Goal: Communication & Community: Answer question/provide support

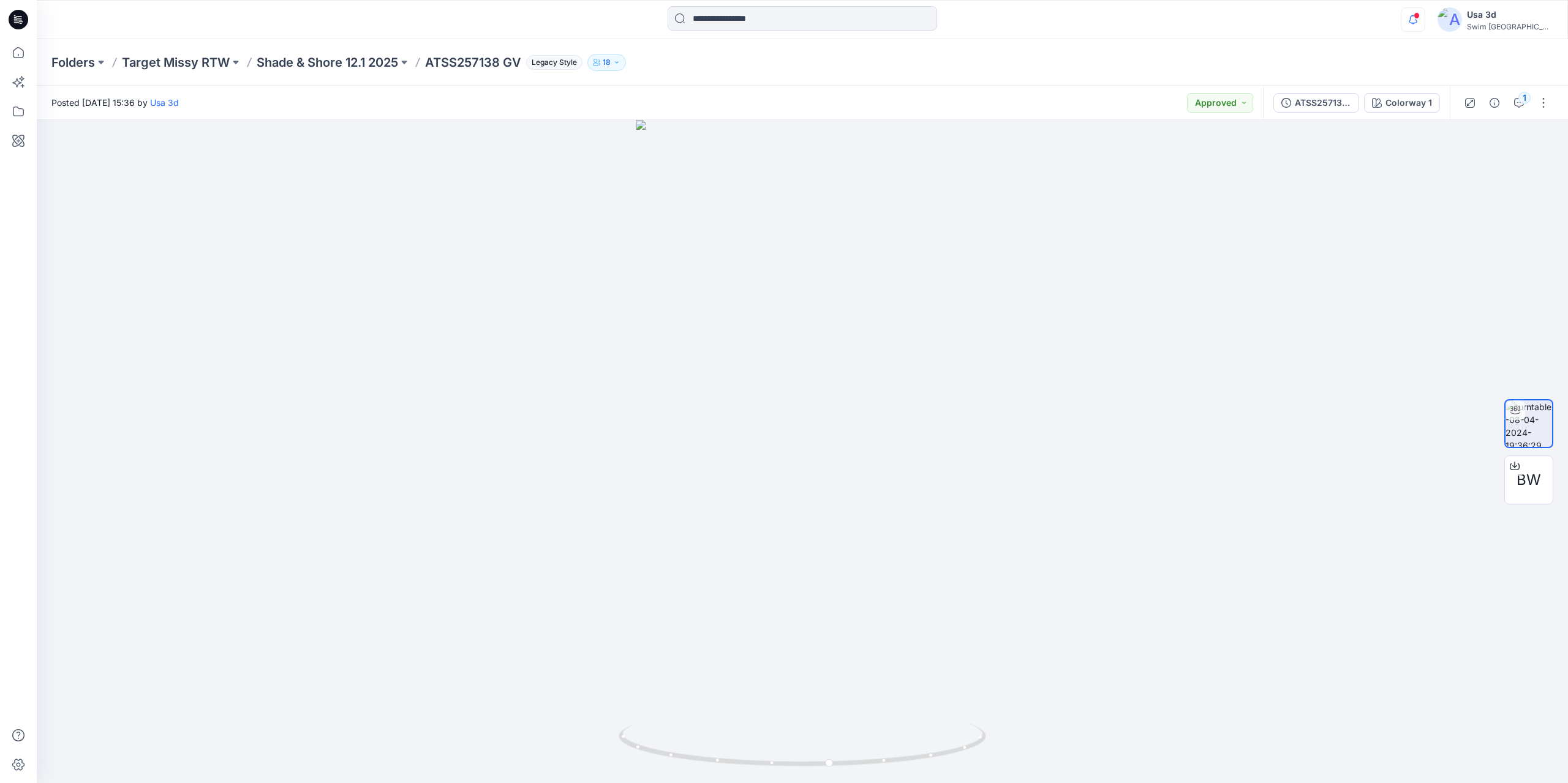
click at [1425, 21] on icon "button" at bounding box center [1413, 20] width 23 height 25
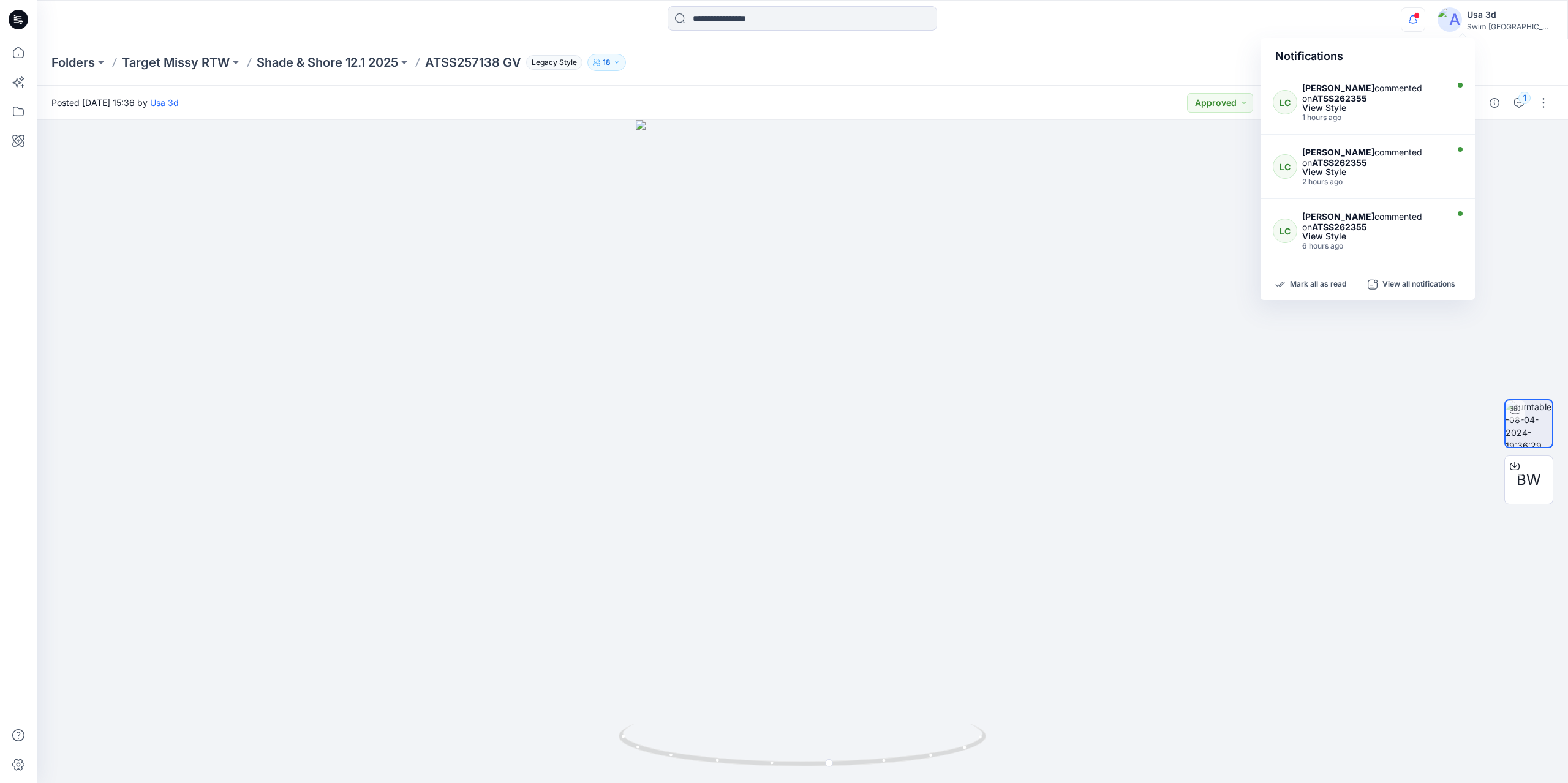
click at [1425, 21] on icon "button" at bounding box center [1413, 20] width 23 height 25
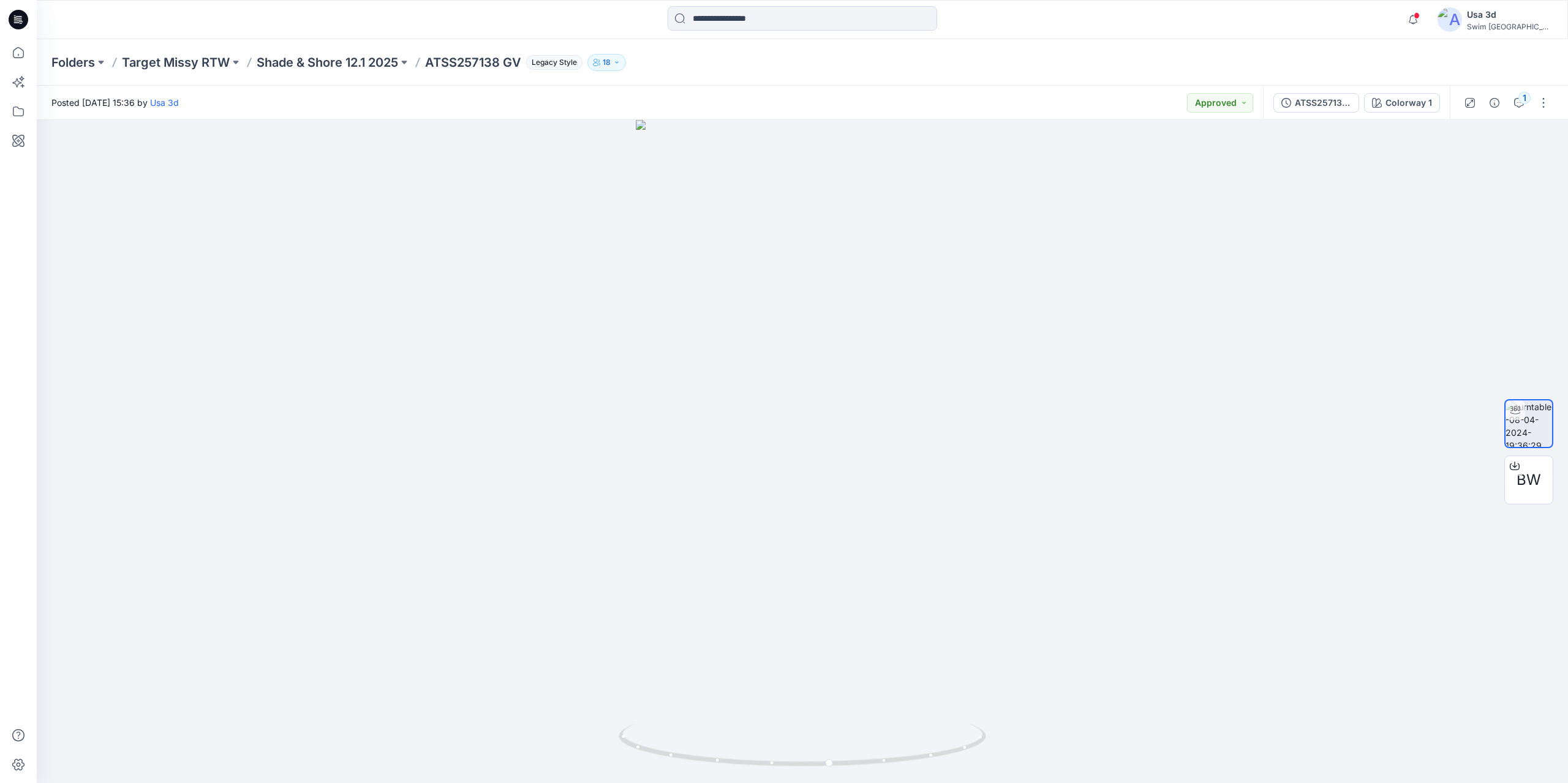
click at [26, 21] on icon at bounding box center [18, 19] width 20 height 20
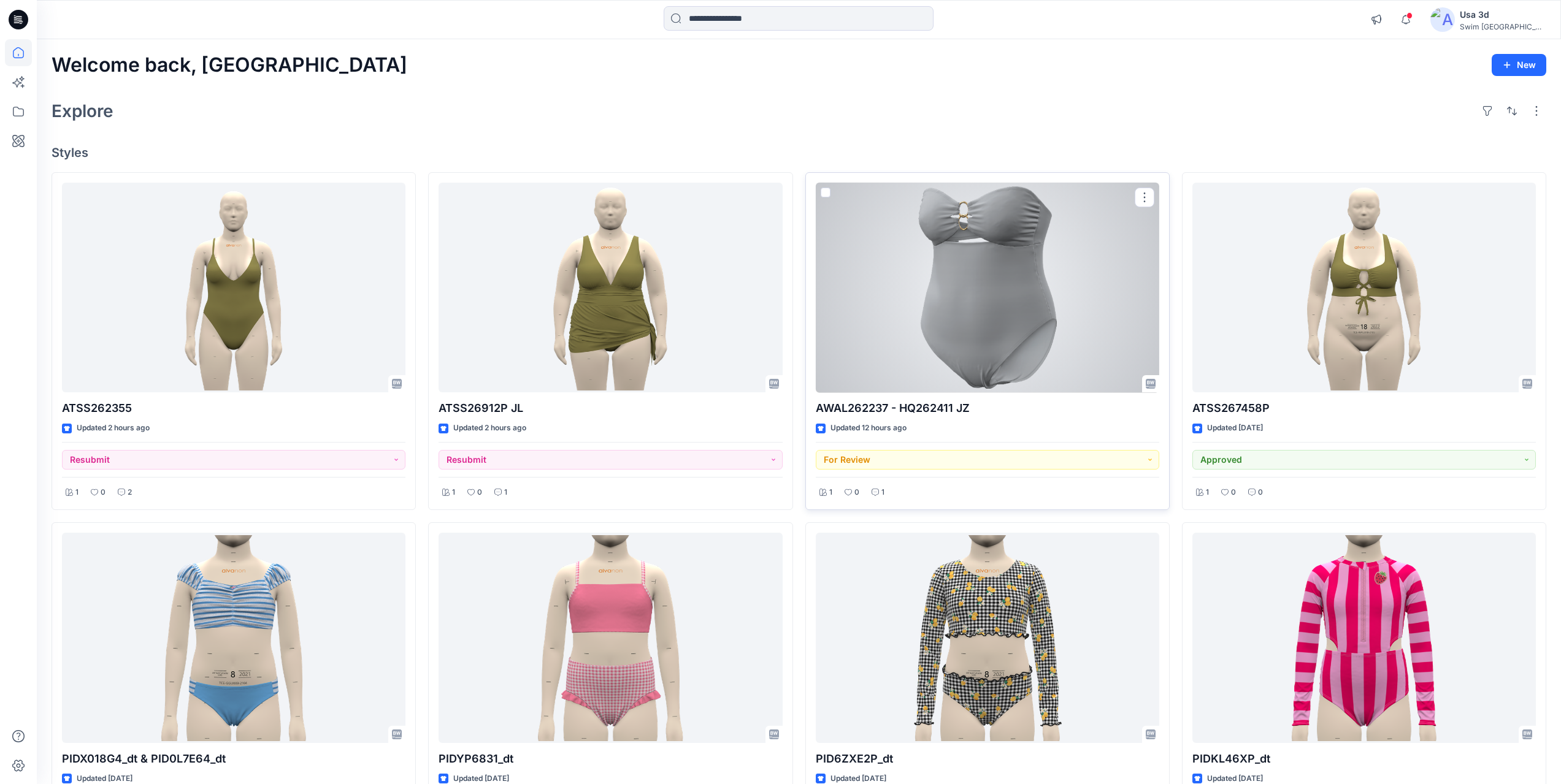
scroll to position [306, 0]
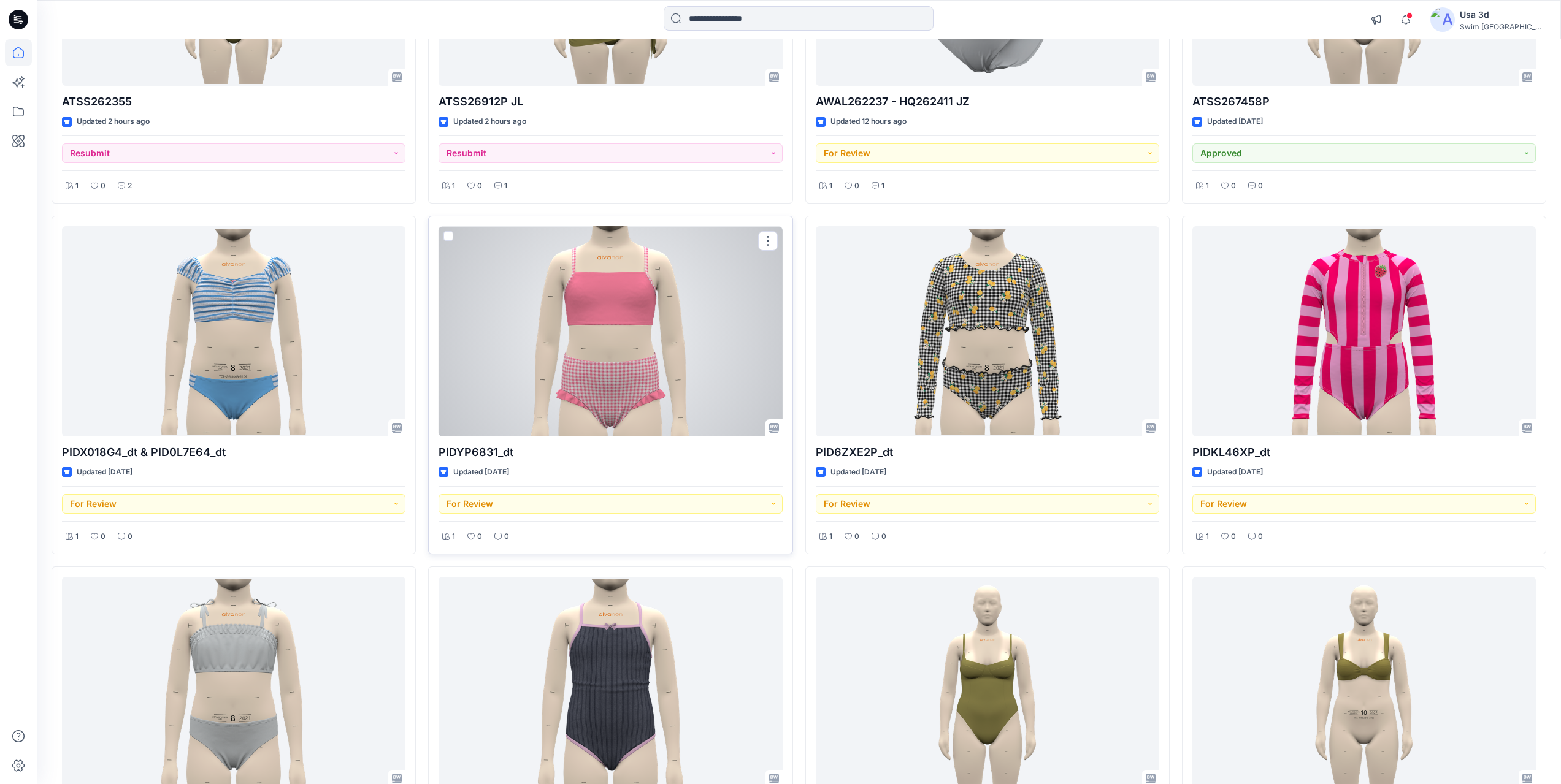
click at [682, 319] on div at bounding box center [610, 331] width 343 height 210
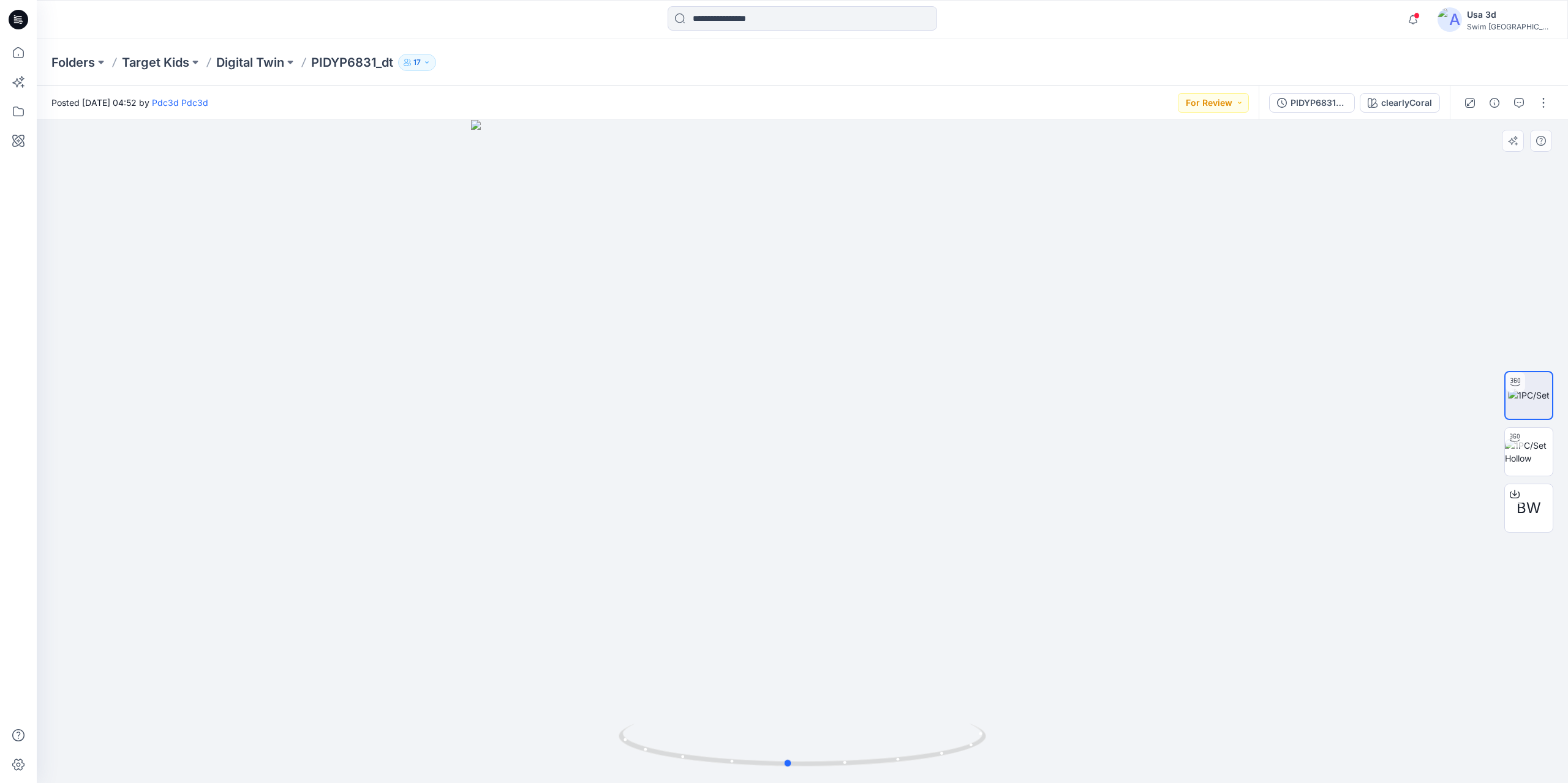
drag, startPoint x: 852, startPoint y: 402, endPoint x: 838, endPoint y: 398, distance: 14.6
click at [838, 398] on div at bounding box center [802, 451] width 1532 height 663
click at [1533, 514] on span "BW" at bounding box center [1529, 508] width 25 height 22
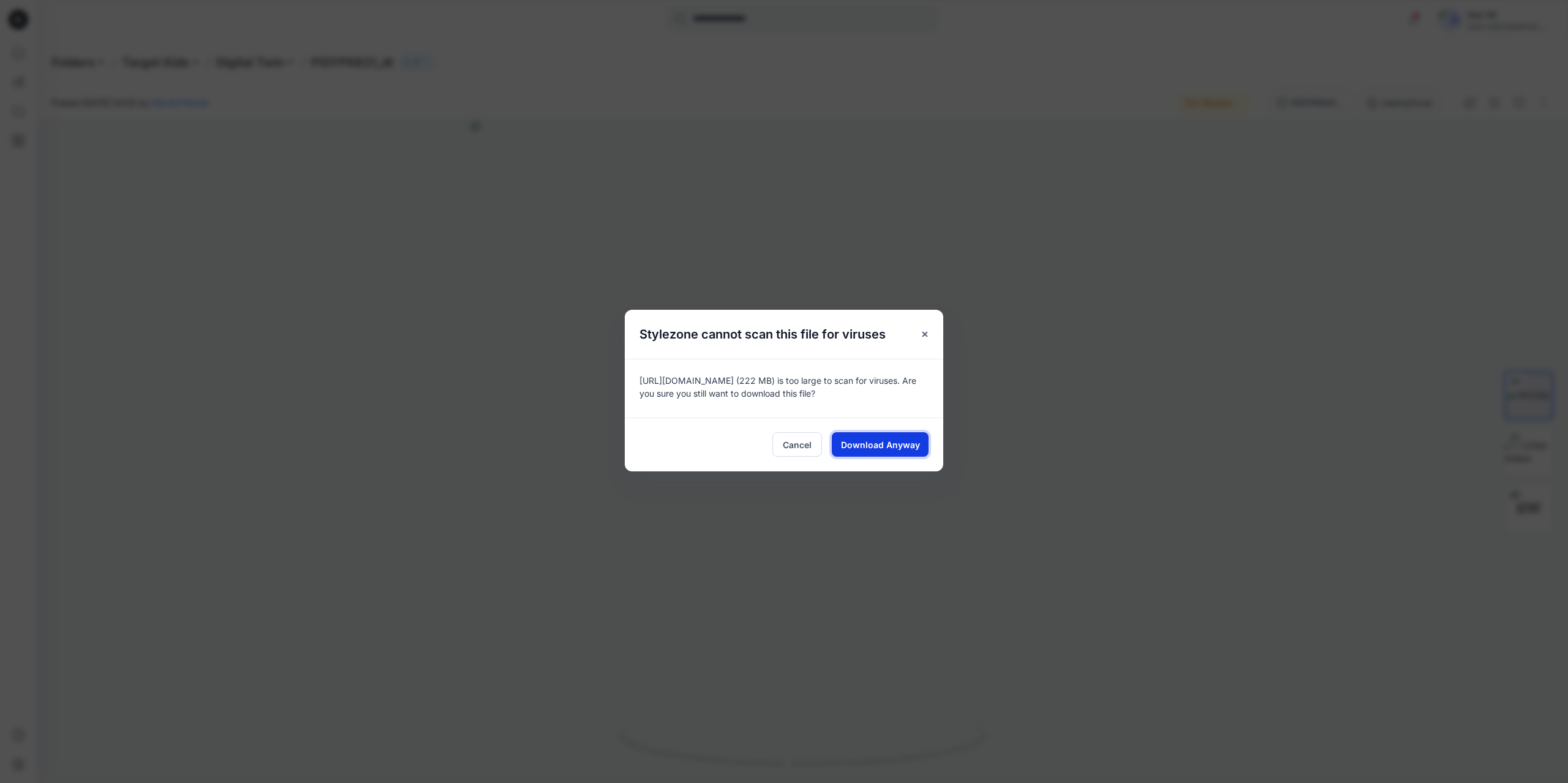
click at [907, 453] on button "Download Anyway" at bounding box center [880, 445] width 97 height 25
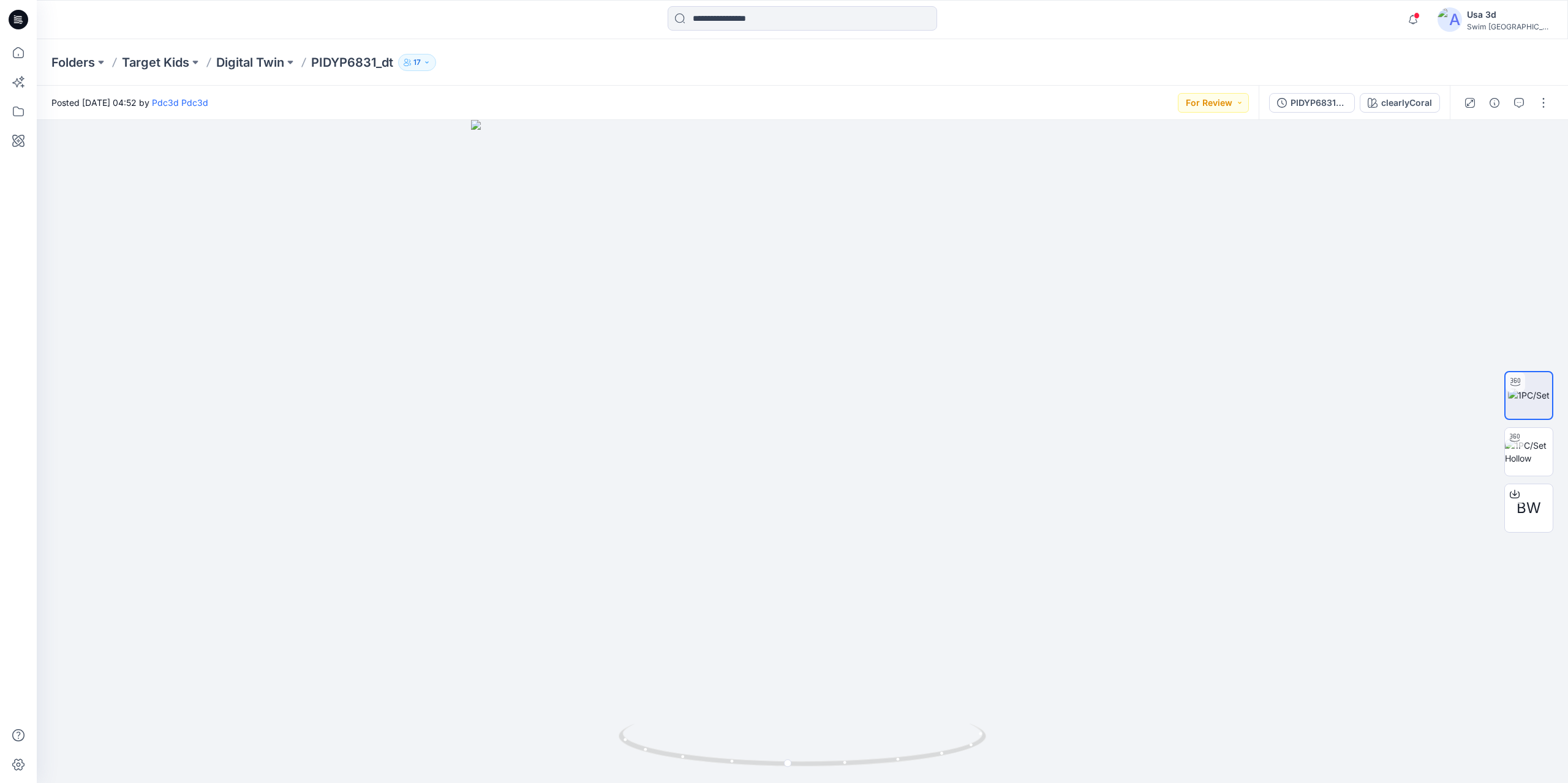
click at [18, 22] on icon at bounding box center [18, 19] width 20 height 20
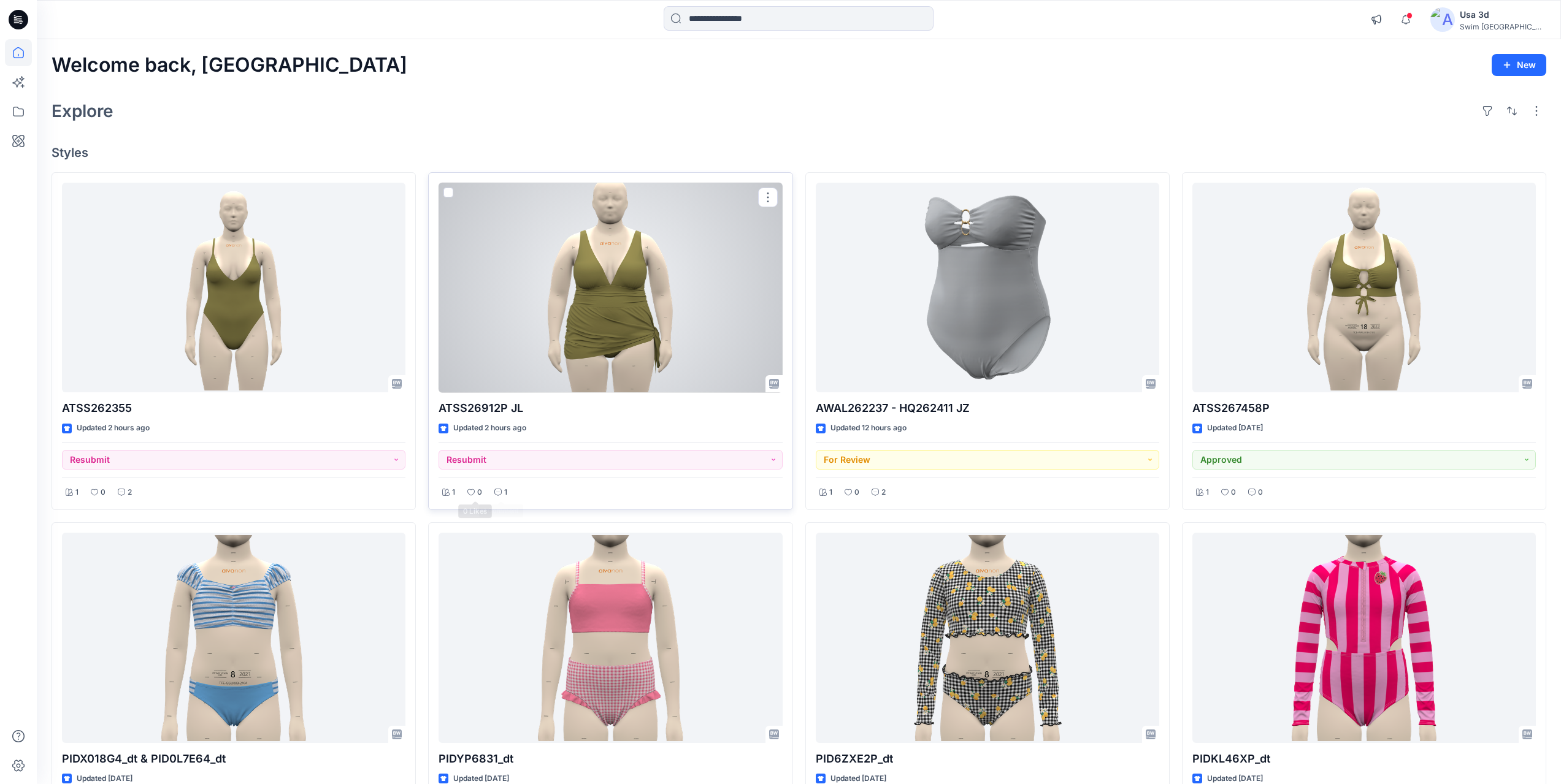
click at [497, 491] on icon at bounding box center [498, 492] width 8 height 8
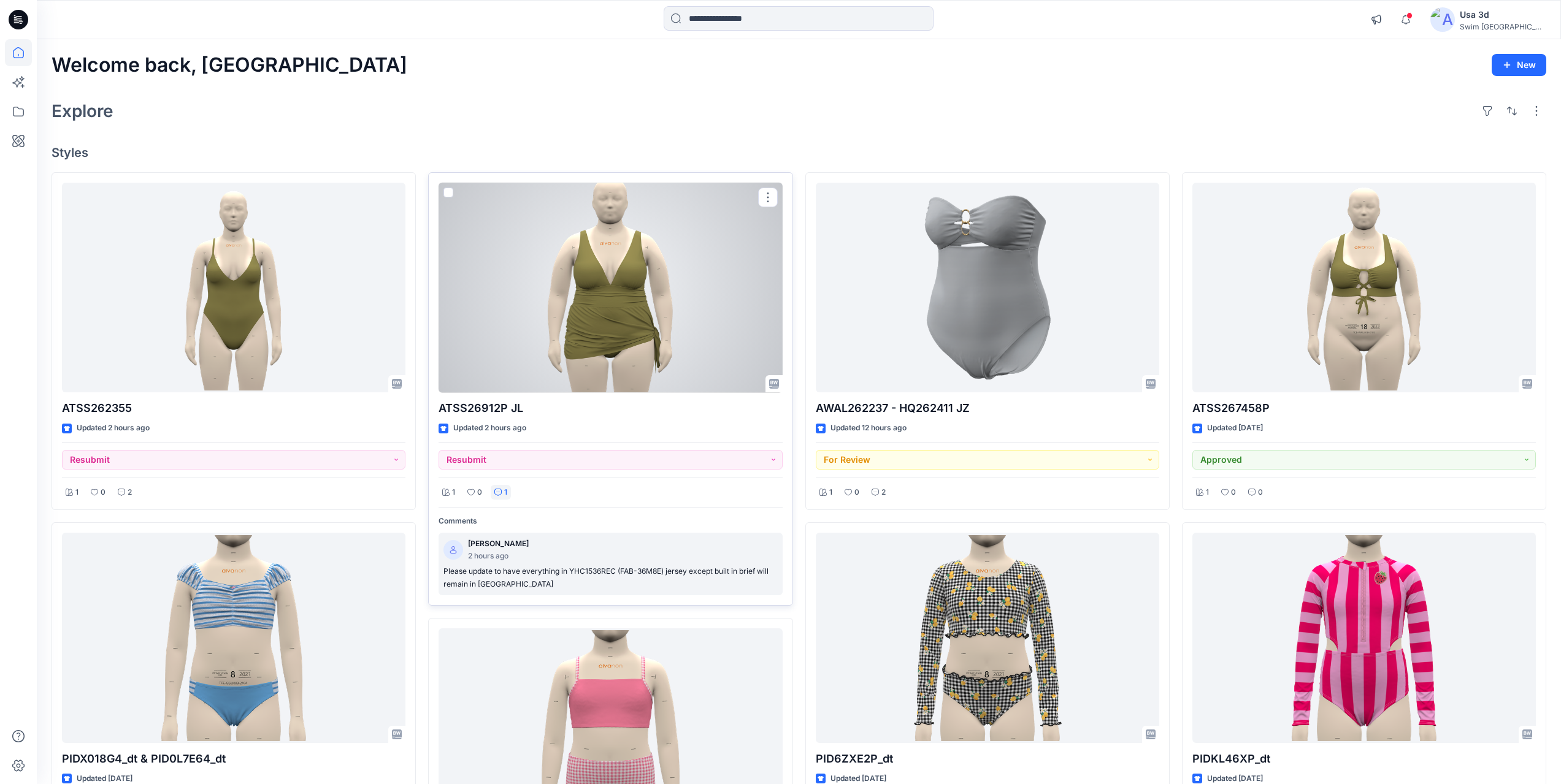
click at [602, 559] on div "[PERSON_NAME] 2 hours ago" at bounding box center [610, 550] width 334 height 25
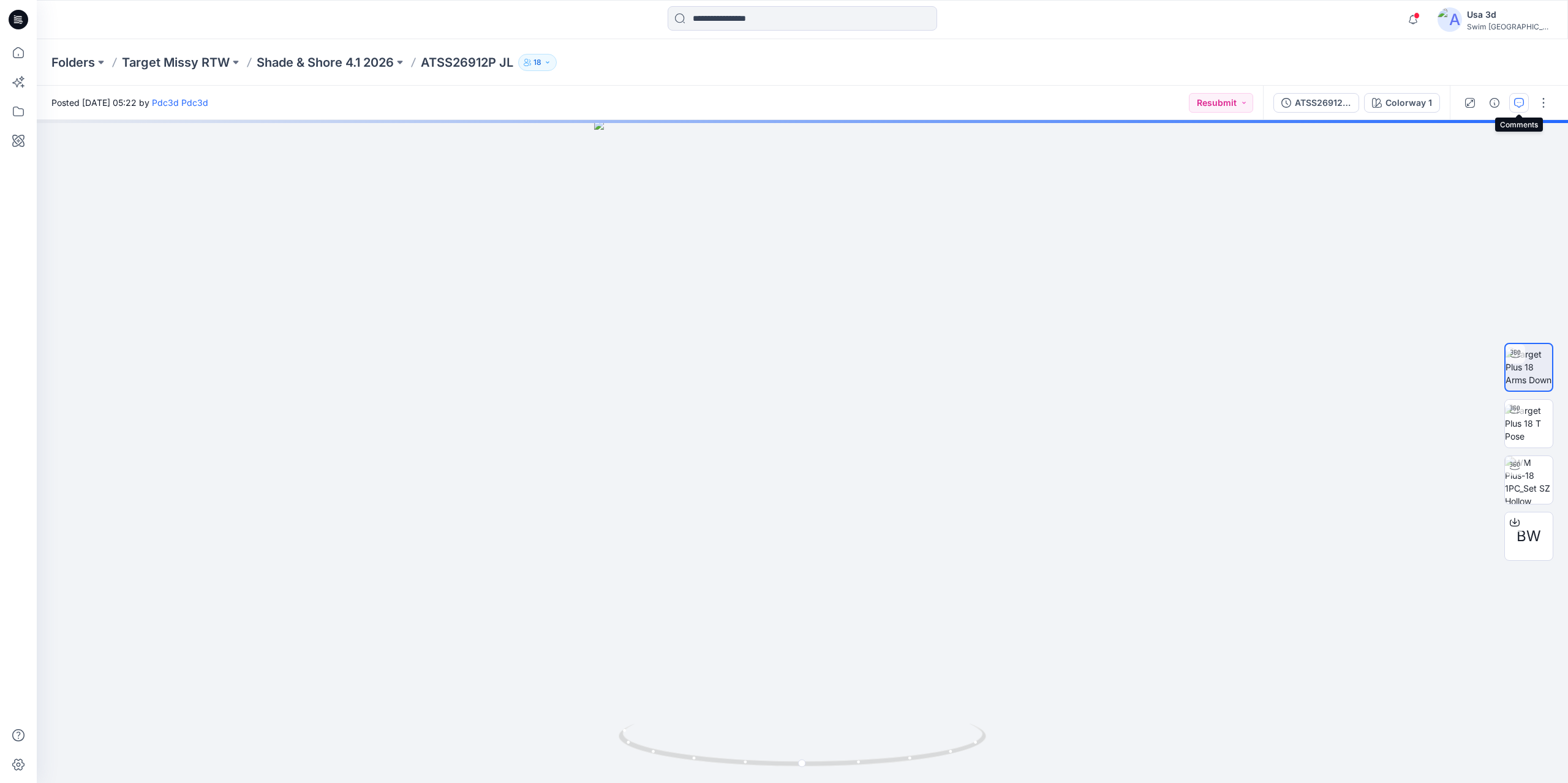
click at [1518, 103] on icon "button" at bounding box center [1519, 103] width 10 height 10
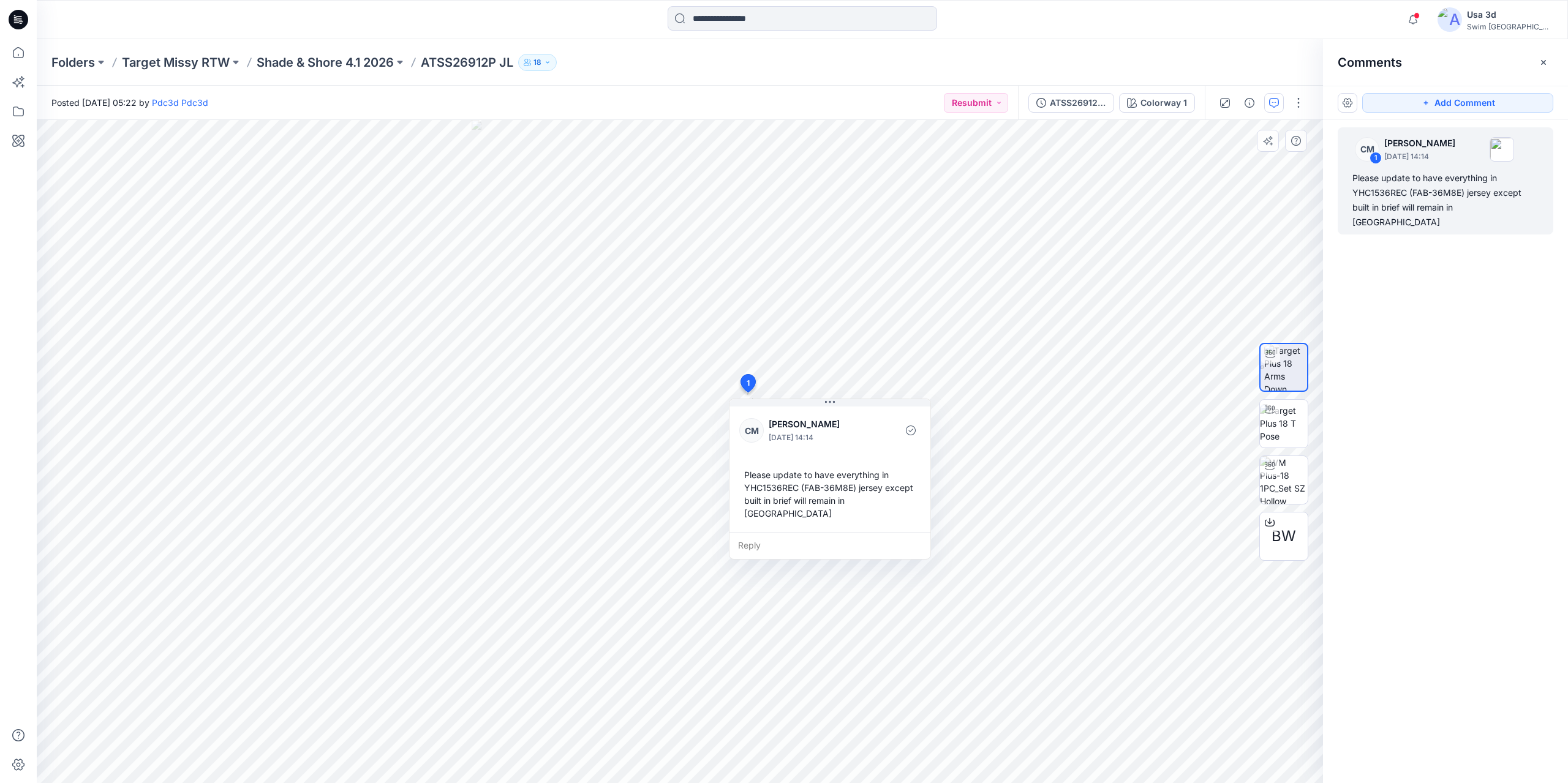
click at [776, 532] on div "Reply" at bounding box center [829, 545] width 201 height 27
type textarea "**********"
click at [904, 572] on button "Post" at bounding box center [903, 581] width 34 height 20
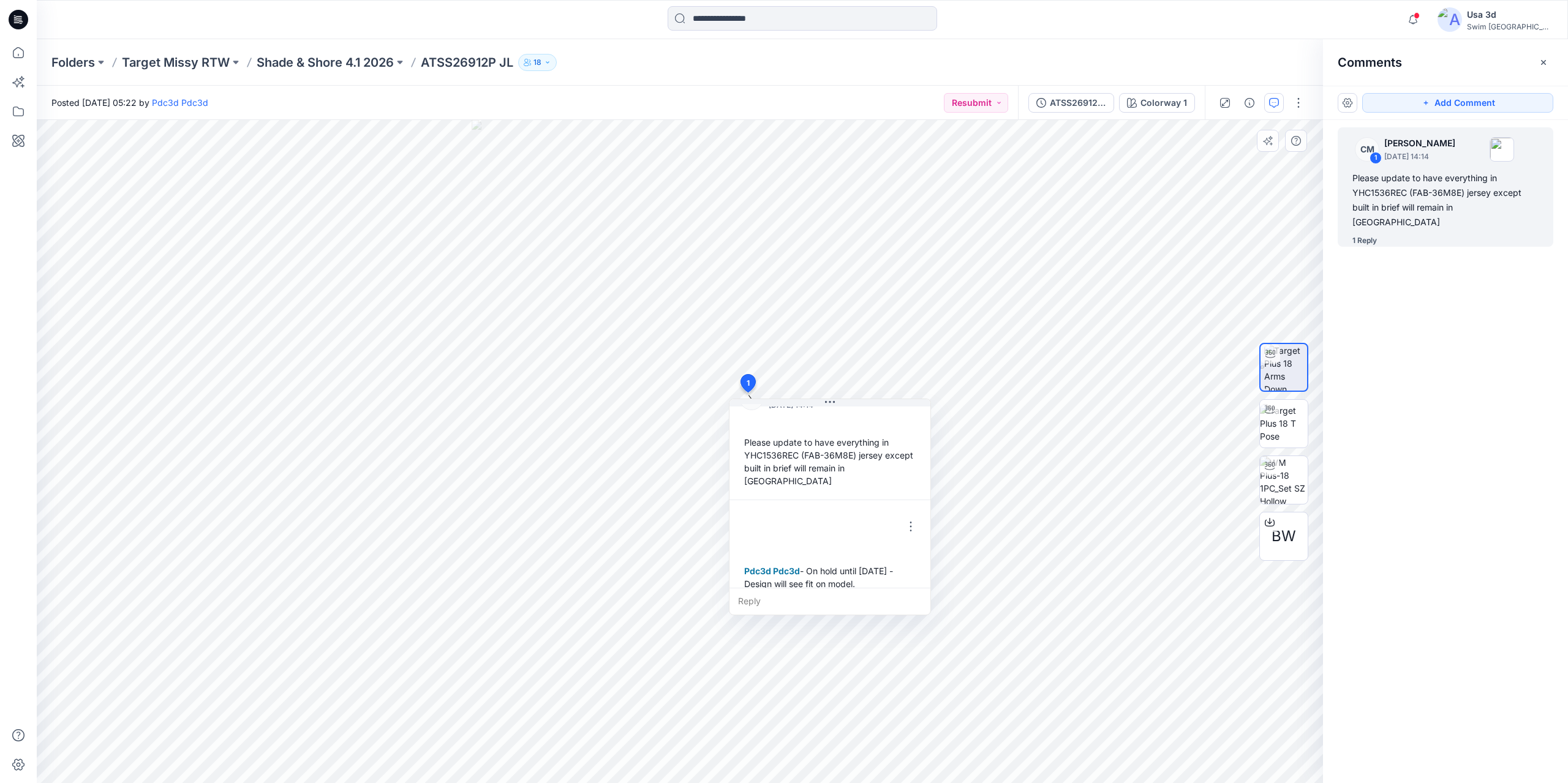
scroll to position [34, 0]
click at [974, 103] on button "Resubmit" at bounding box center [976, 103] width 64 height 20
click at [951, 201] on p "On hold" at bounding box center [940, 206] width 31 height 16
click at [8, 10] on div at bounding box center [18, 19] width 39 height 39
